Goal: Transaction & Acquisition: Purchase product/service

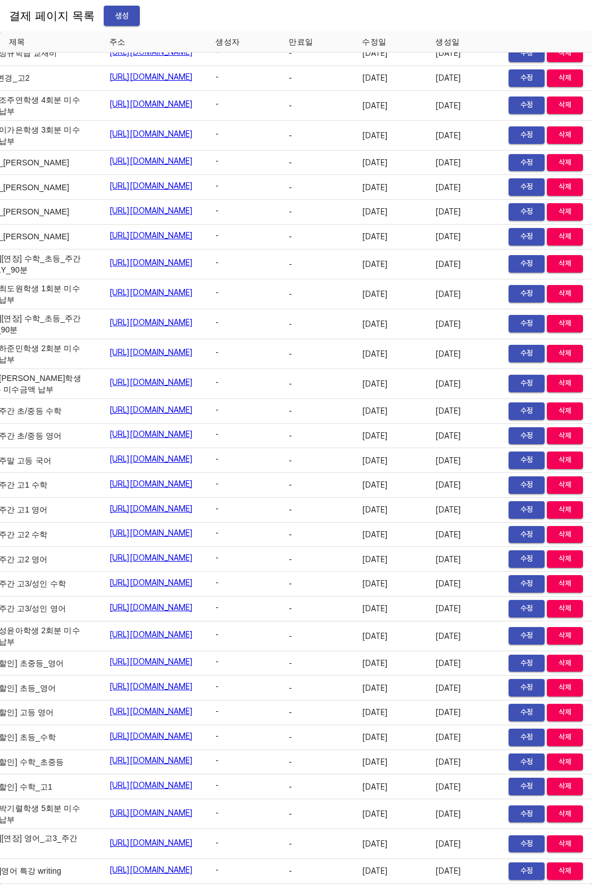
scroll to position [11549, 0]
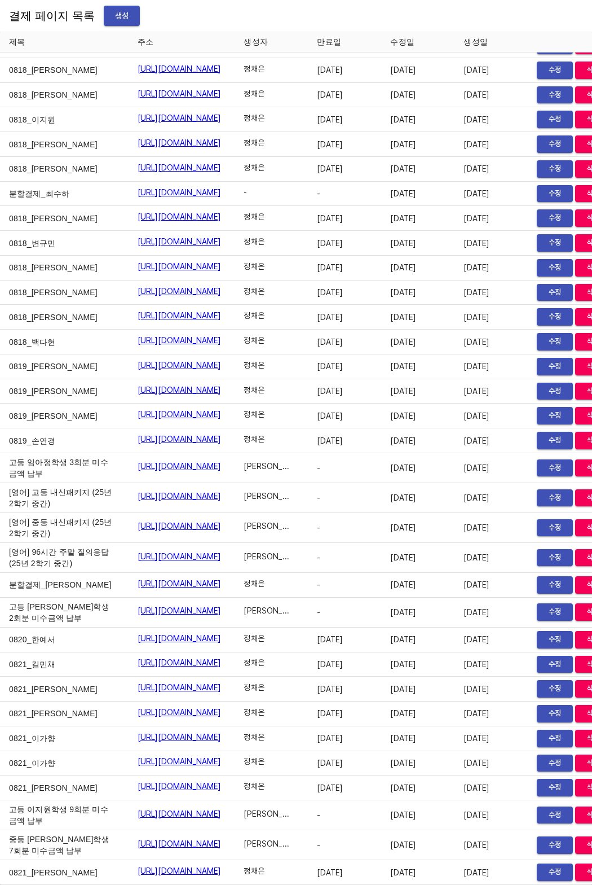
scroll to position [18329, 0]
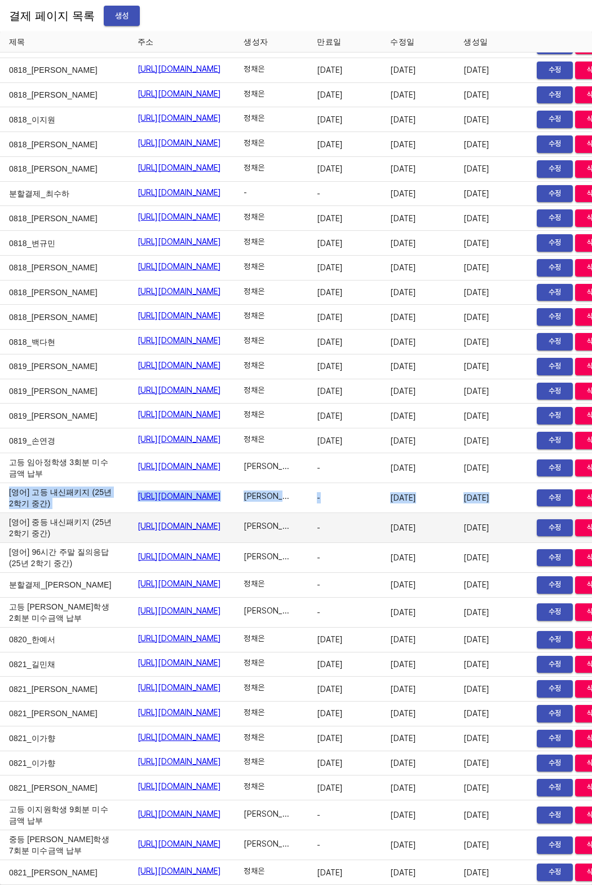
drag, startPoint x: 7, startPoint y: 448, endPoint x: 43, endPoint y: 483, distance: 50.3
click at [43, 513] on td "[영어] 중등 내신패키지 (25년 2학기 중간)" at bounding box center [64, 528] width 129 height 30
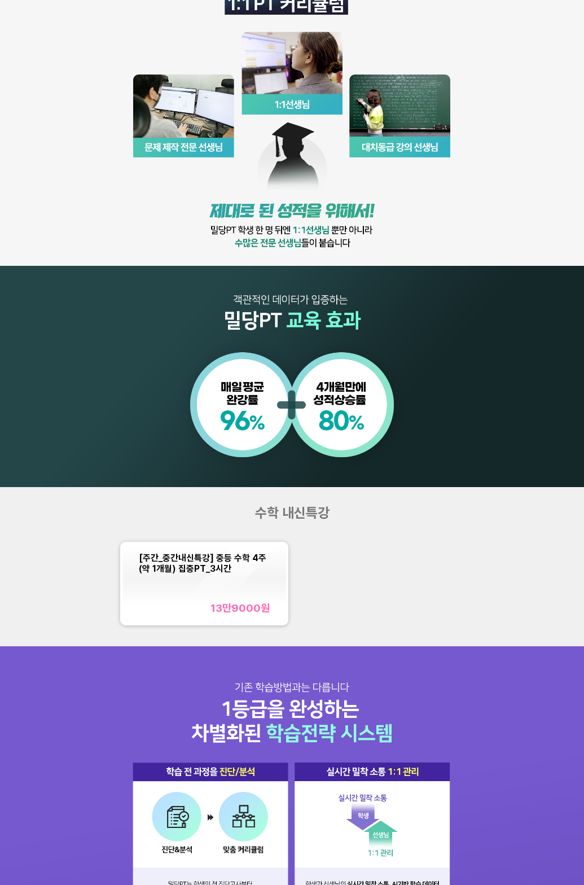
scroll to position [300, 0]
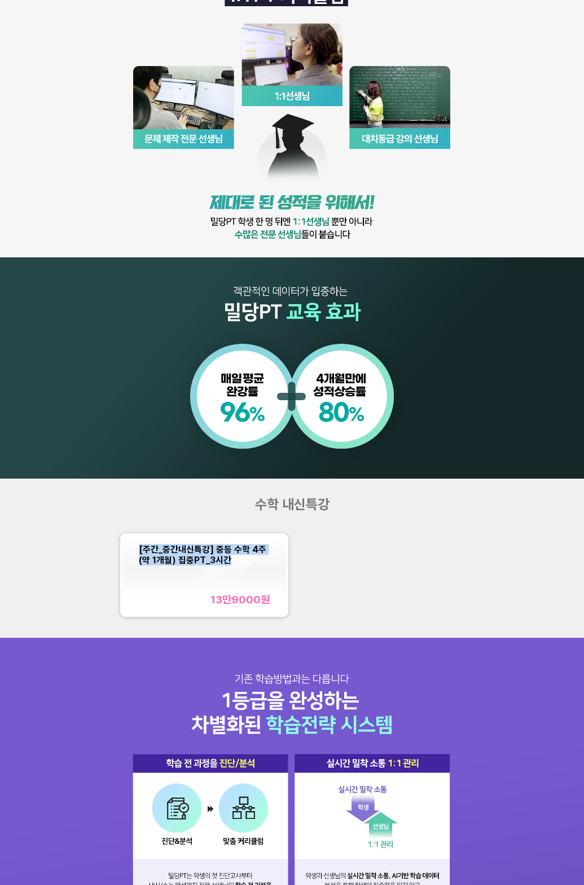
copy span "[주간_중간내신특강] 중등 수학 4주(약 1개월) 집중PT_3시간"
drag, startPoint x: 142, startPoint y: 546, endPoint x: 234, endPoint y: 557, distance: 92.6
click at [234, 557] on div "[주간_중간내신특강] 중등 수학 4주(약 1개월) 집중PT_3시간 13만9000 원" at bounding box center [204, 574] width 164 height 78
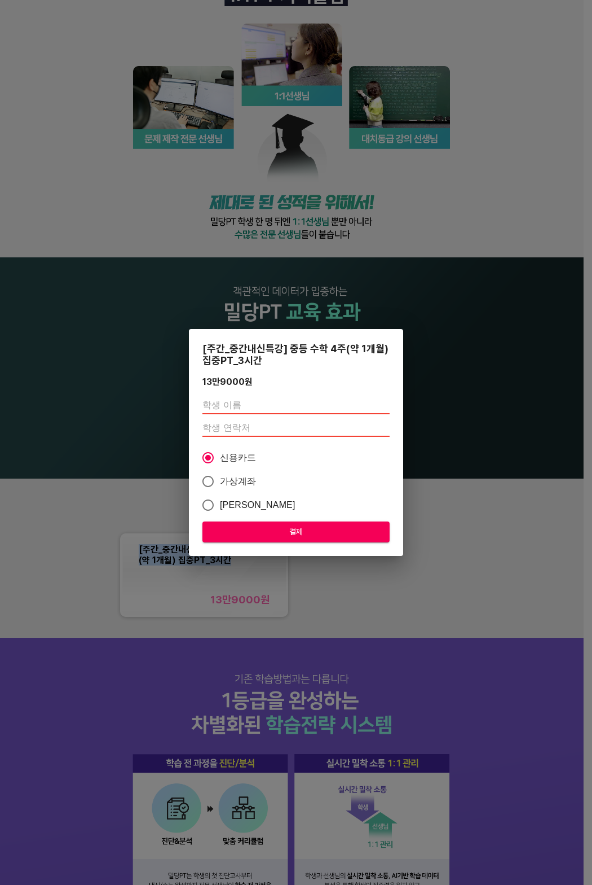
click at [495, 381] on div "[주간_중간내신특강] 중등 수학 4주(약 1개월) 집중PT_3시간 13만9000 원 신용카드 가상계좌 카카오페이 결제" at bounding box center [296, 442] width 592 height 885
click at [490, 381] on div "[주간_중간내신특강] 중등 수학 4주(약 1개월) 집중PT_3시간 13만9000 원 신용카드 가상계좌 카카오페이 결제" at bounding box center [296, 442] width 592 height 885
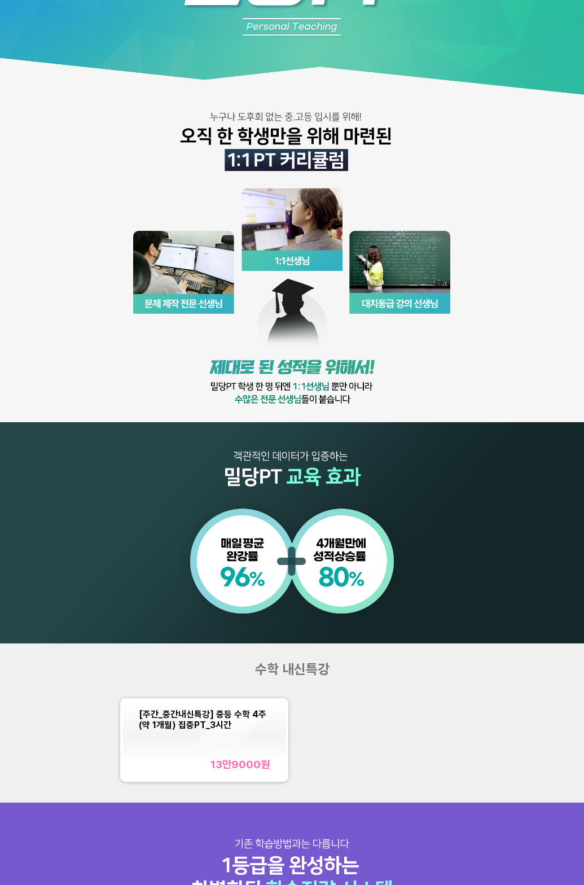
scroll to position [203, 0]
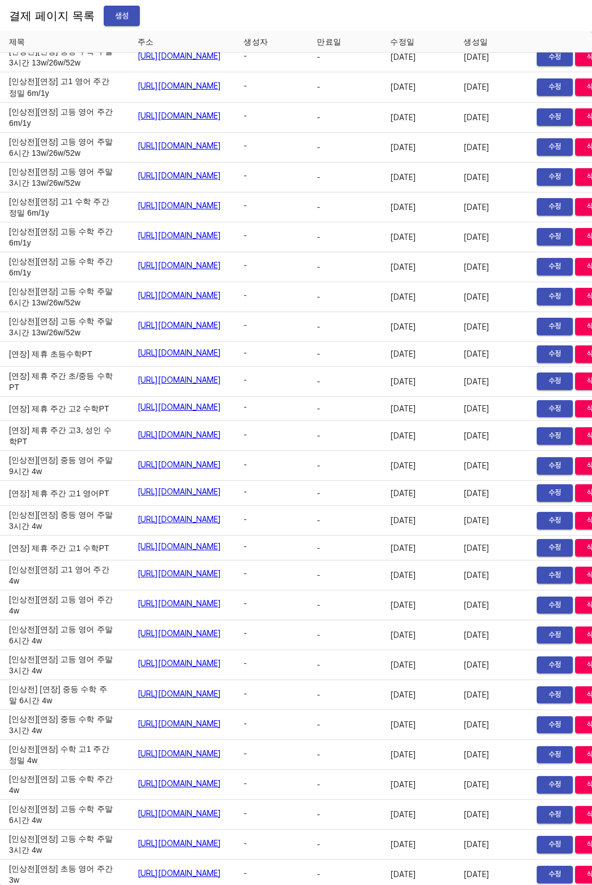
scroll to position [8481, 0]
